Goal: Transaction & Acquisition: Subscribe to service/newsletter

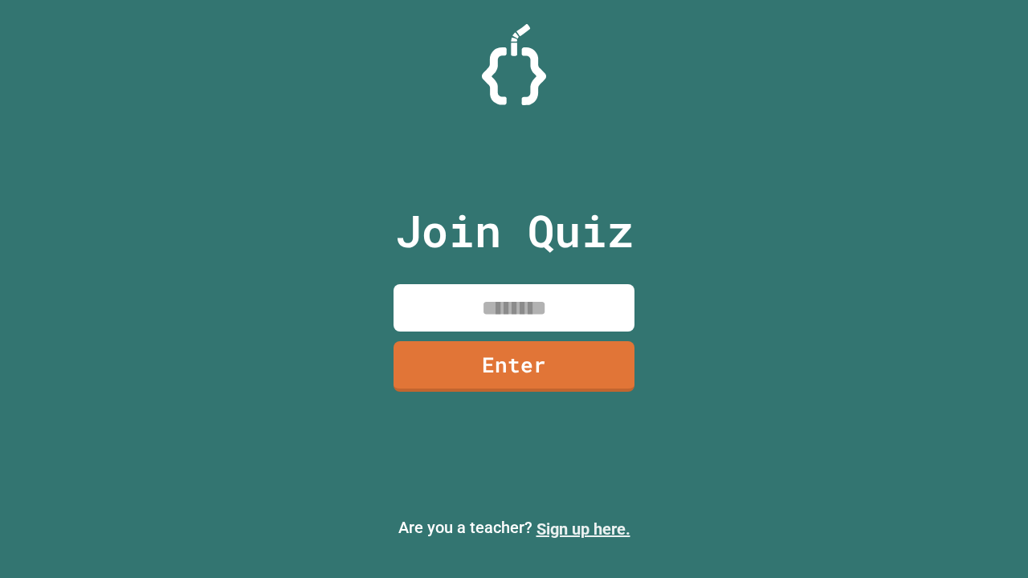
click at [583, 529] on link "Sign up here." at bounding box center [584, 529] width 94 height 19
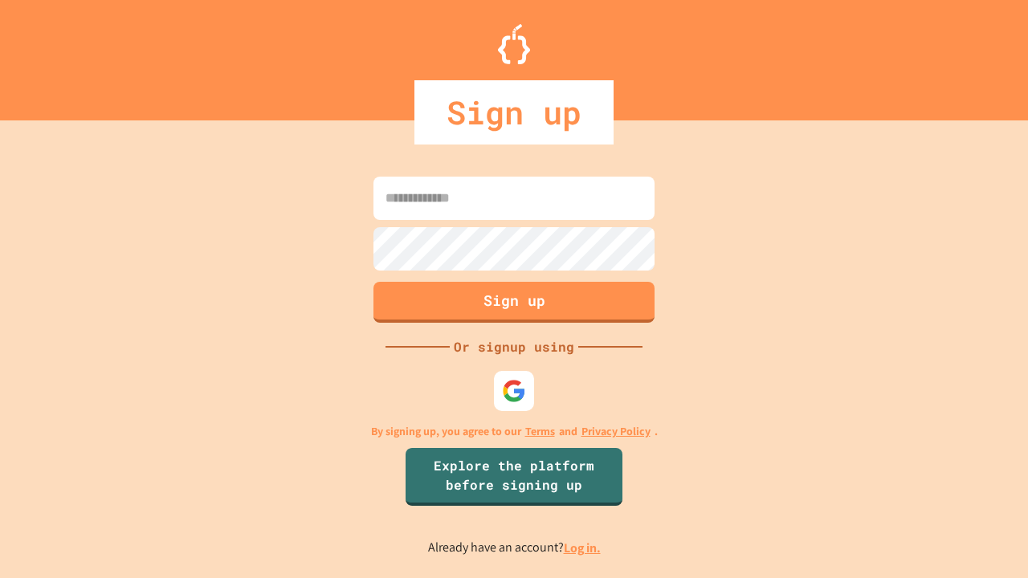
click at [583, 548] on link "Log in." at bounding box center [582, 548] width 37 height 17
